Goal: Transaction & Acquisition: Purchase product/service

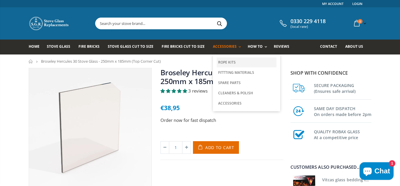
click at [222, 64] on link "Rope Kits" at bounding box center [247, 62] width 60 height 10
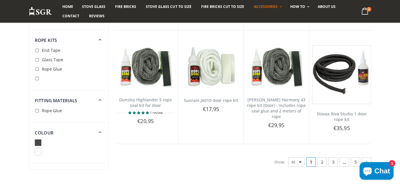
scroll to position [1404, 0]
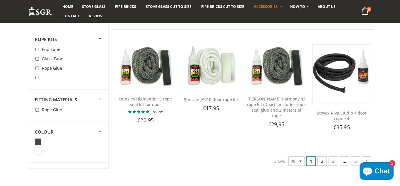
click at [320, 159] on link "2" at bounding box center [321, 160] width 9 height 9
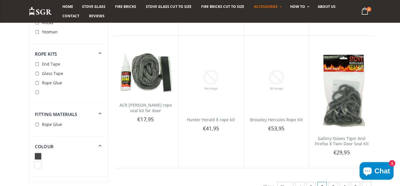
scroll to position [1337, 0]
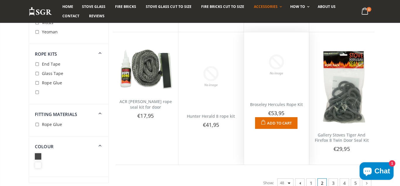
click at [283, 102] on link "Broseley Hercules Rope Kit" at bounding box center [276, 105] width 53 height 6
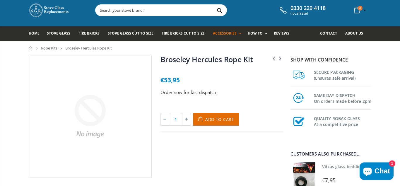
scroll to position [15, 0]
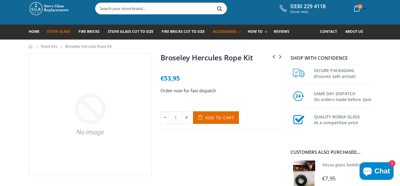
click at [59, 32] on span "Stove Glass" at bounding box center [58, 31] width 23 height 5
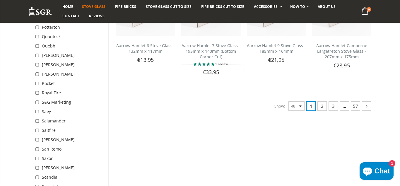
scroll to position [1508, 0]
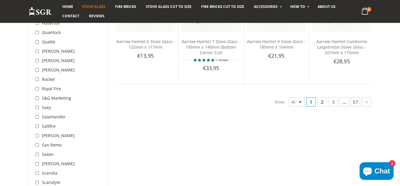
click at [321, 103] on link "2" at bounding box center [321, 101] width 9 height 9
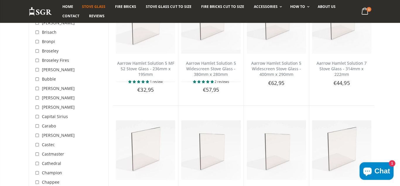
scroll to position [244, 0]
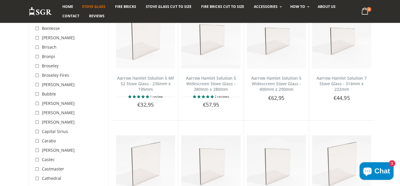
click at [37, 67] on input "checkbox" at bounding box center [38, 66] width 6 height 6
checkbox input "true"
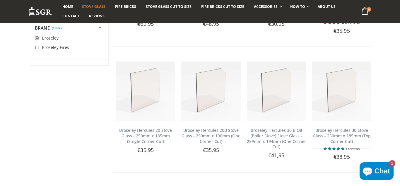
scroll to position [558, 0]
